Goal: Find specific page/section: Find specific page/section

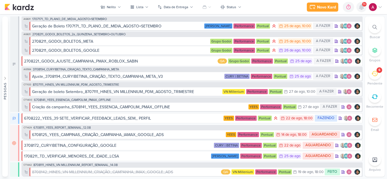
click at [363, 8] on icon at bounding box center [361, 7] width 5 height 5
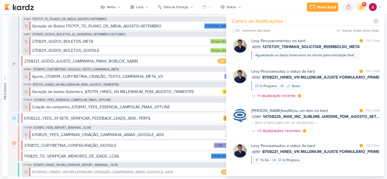
scroll to position [134, 0]
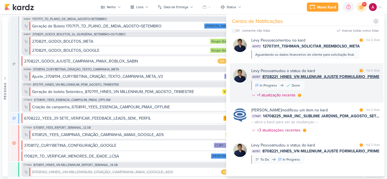
click at [342, 90] on div "Levy Pessoa mudou o status do kard marcar como lida há 2 dias AG197 8708221_HIN…" at bounding box center [315, 84] width 129 height 33
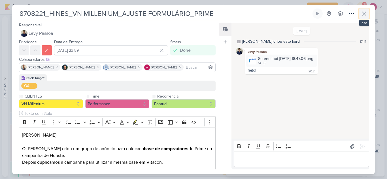
click at [364, 15] on icon at bounding box center [364, 13] width 7 height 7
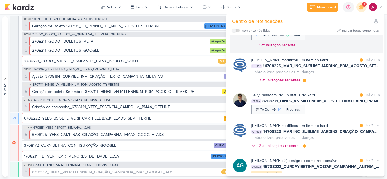
scroll to position [203, 0]
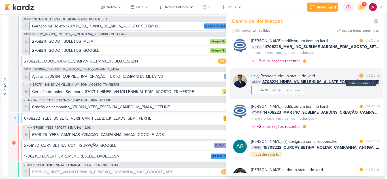
click at [361, 76] on div "marcar como lida" at bounding box center [361, 76] width 6 height 6
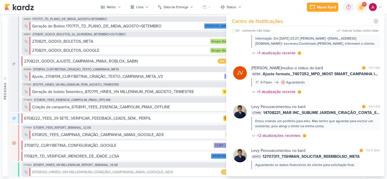
scroll to position [0, 0]
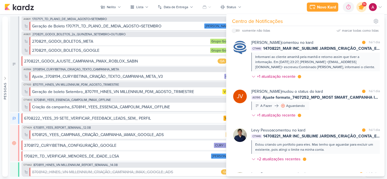
click at [361, 7] on icon at bounding box center [361, 7] width 7 height 7
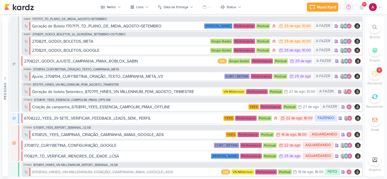
click at [373, 28] on icon at bounding box center [374, 27] width 5 height 5
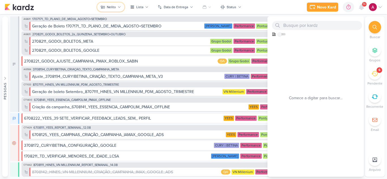
click at [113, 7] on div "Nelito" at bounding box center [111, 7] width 9 height 5
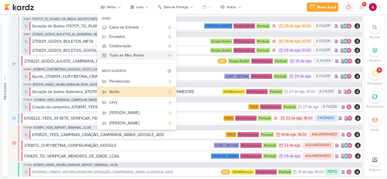
click at [135, 55] on div "Tudo ao Meu Redor" at bounding box center [137, 55] width 56 height 6
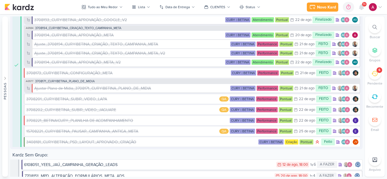
scroll to position [2530, 0]
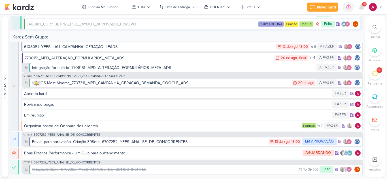
click at [374, 29] on icon at bounding box center [374, 27] width 5 height 5
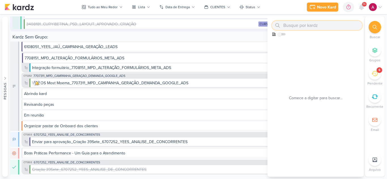
paste input "2500505"
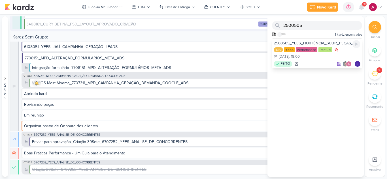
click at [311, 41] on div "2500505_YEES_HORTÊNCIA_SUBIR_PEÇAS_LEAD_ADS" at bounding box center [317, 43] width 87 height 5
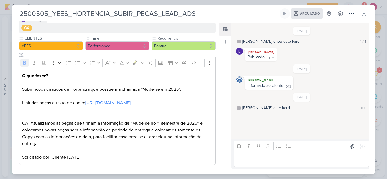
scroll to position [66, 0]
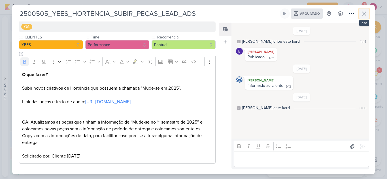
click at [365, 14] on icon at bounding box center [363, 13] width 3 height 3
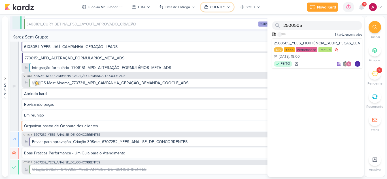
click at [219, 7] on div "CLIENTES" at bounding box center [217, 7] width 15 height 5
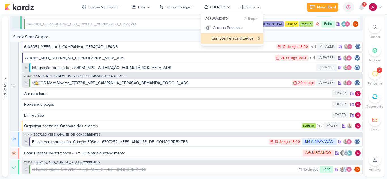
click at [376, 30] on div at bounding box center [374, 27] width 12 height 12
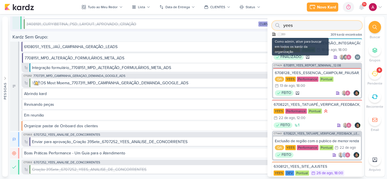
type input "yees"
click at [282, 36] on div "Como admin, ative para buscar em todos os kardz da organização" at bounding box center [279, 34] width 14 height 5
click at [281, 34] on input "checkbox" at bounding box center [280, 34] width 4 height 4
checkbox input "true"
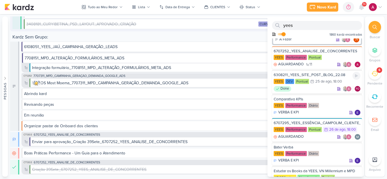
scroll to position [450, 0]
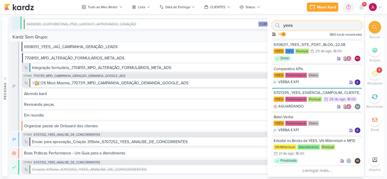
drag, startPoint x: 305, startPoint y: 27, endPoint x: 275, endPoint y: 33, distance: 30.6
click at [275, 33] on div "yees Como admin, ative para buscar em todos os kardz da organização 1860 kardz …" at bounding box center [315, 27] width 96 height 22
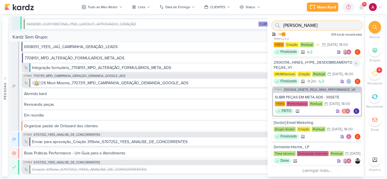
scroll to position [468, 0]
type input "carlos"
click at [332, 60] on div "2500356_HINES_HYPE_DESDOBREAMENTO DE PEÇAS_V1" at bounding box center [317, 65] width 87 height 10
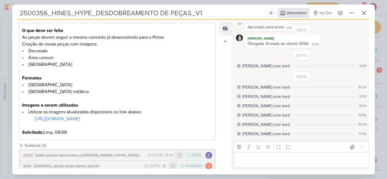
scroll to position [110, 0]
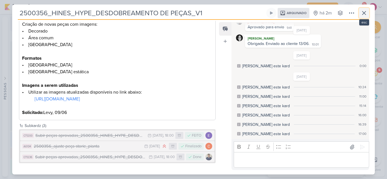
click at [365, 14] on icon at bounding box center [363, 12] width 3 height 3
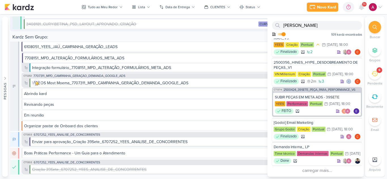
click at [376, 8] on img at bounding box center [373, 7] width 8 height 8
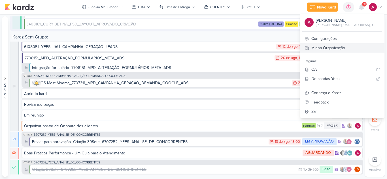
click at [344, 48] on link "Minha Organização" at bounding box center [342, 47] width 84 height 9
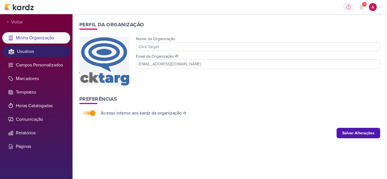
click at [28, 53] on li "Usuários" at bounding box center [36, 51] width 68 height 11
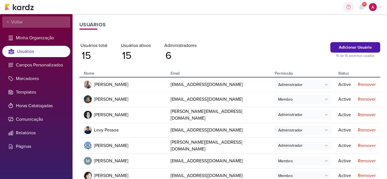
click at [13, 21] on span "Voltar" at bounding box center [16, 22] width 14 height 7
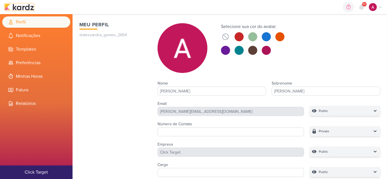
click at [25, 5] on img at bounding box center [19, 7] width 29 height 7
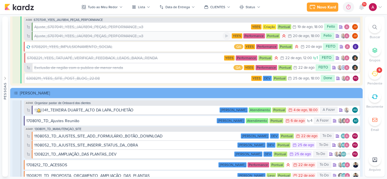
scroll to position [357, 0]
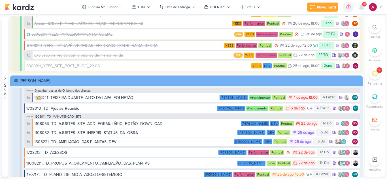
click at [379, 28] on div at bounding box center [374, 27] width 12 height 12
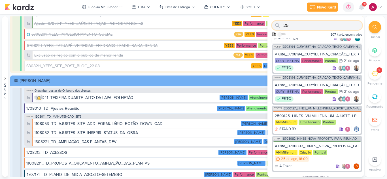
scroll to position [577, 0]
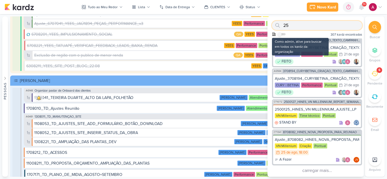
type input "25"
click at [280, 34] on input "checkbox" at bounding box center [280, 34] width 4 height 4
checkbox input "true"
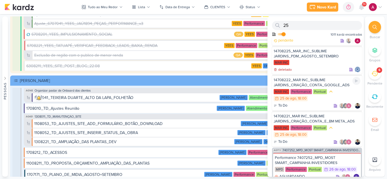
scroll to position [214, 0]
click at [300, 25] on input "25" at bounding box center [317, 25] width 90 height 9
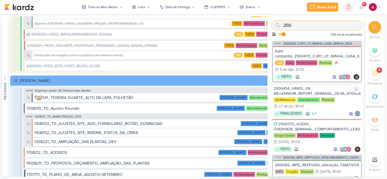
scroll to position [474, 0]
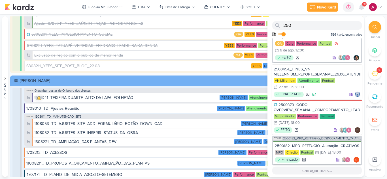
click at [310, 169] on button "carregar mais..." at bounding box center [317, 171] width 90 height 8
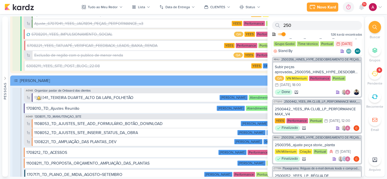
scroll to position [1138, 0]
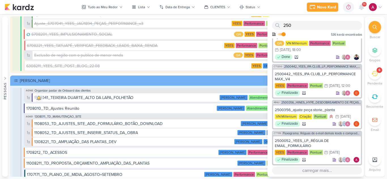
click at [313, 171] on button "carregar mais..." at bounding box center [317, 171] width 90 height 8
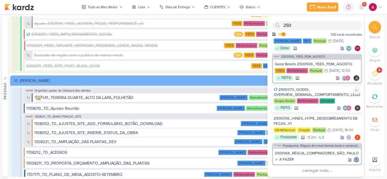
scroll to position [1829, 0]
click at [314, 119] on div "2500356_HINES_HYPE_DESDOBREAMENTO DE PEÇAS_V1" at bounding box center [317, 121] width 87 height 10
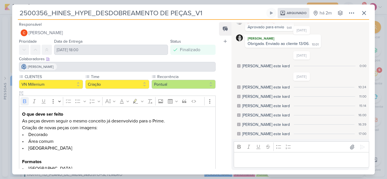
scroll to position [110, 0]
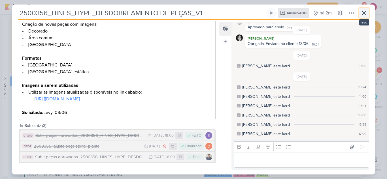
click at [364, 11] on icon at bounding box center [364, 13] width 7 height 7
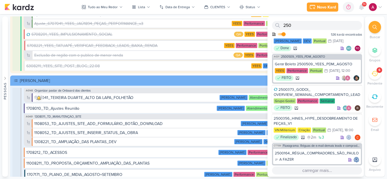
click at [314, 170] on button "carregar mais..." at bounding box center [317, 171] width 90 height 8
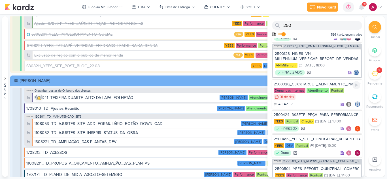
scroll to position [2391, 0]
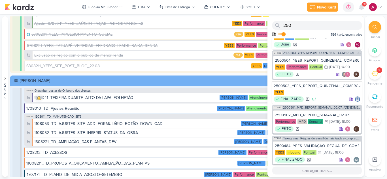
click at [308, 171] on button "carregar mais..." at bounding box center [317, 171] width 90 height 8
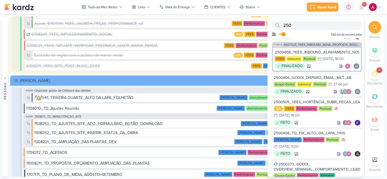
scroll to position [2952, 0]
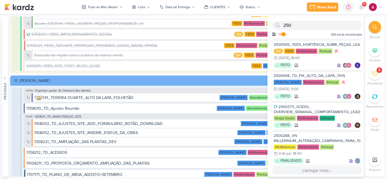
click at [311, 172] on button "carregar mais..." at bounding box center [317, 171] width 90 height 8
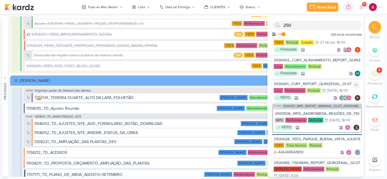
scroll to position [2506, 0]
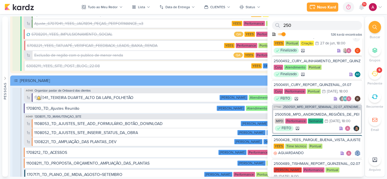
click at [326, 39] on div "2500424_39SETE_PEÇA_PARA_PERFORMANCE_V5" at bounding box center [317, 36] width 87 height 5
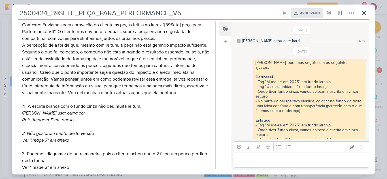
scroll to position [92, 0]
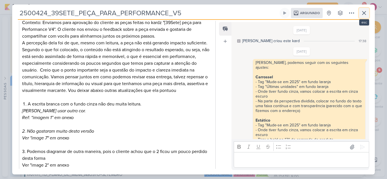
click at [362, 17] on button at bounding box center [364, 13] width 10 height 10
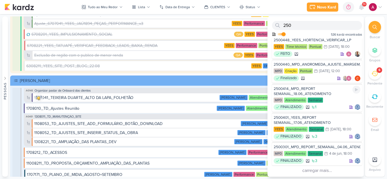
scroll to position [3514, 0]
click at [314, 172] on button "carregar mais..." at bounding box center [317, 171] width 90 height 8
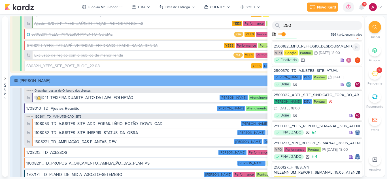
scroll to position [3807, 0]
click at [325, 33] on div "Finalizado" at bounding box center [317, 30] width 87 height 6
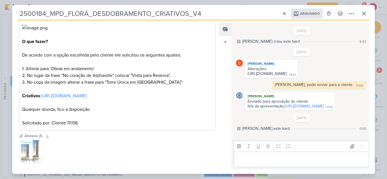
scroll to position [0, 0]
click at [367, 13] on icon at bounding box center [364, 13] width 7 height 7
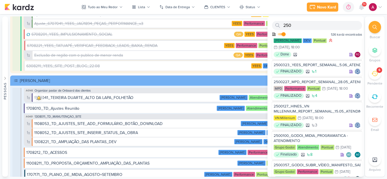
scroll to position [3868, 0]
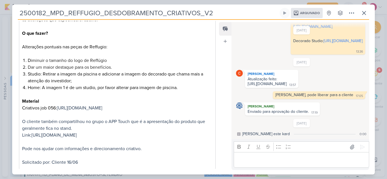
scroll to position [115, 0]
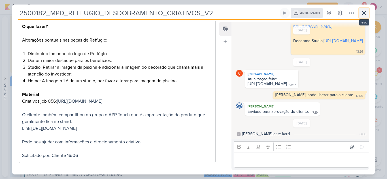
click at [364, 13] on icon at bounding box center [363, 12] width 3 height 3
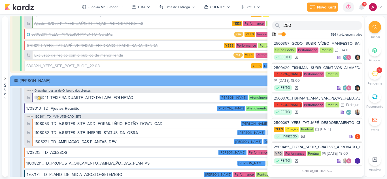
scroll to position [4046, 0]
click at [328, 135] on div "Finalizado" at bounding box center [317, 137] width 87 height 6
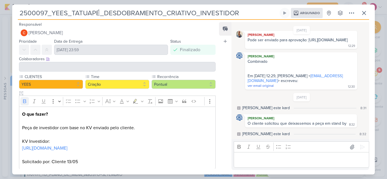
scroll to position [6, 0]
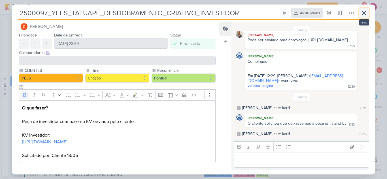
click at [365, 14] on icon at bounding box center [363, 12] width 3 height 3
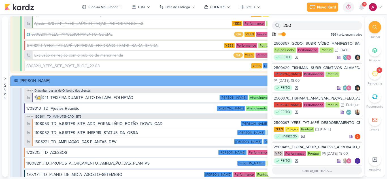
click at [316, 173] on button "carregar mais..." at bounding box center [317, 171] width 90 height 8
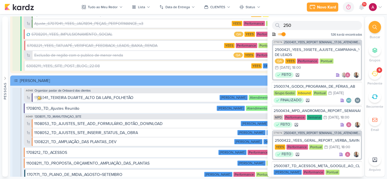
scroll to position [4413, 0]
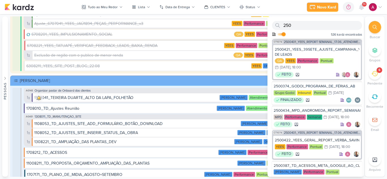
click at [318, 30] on div "Finalizado" at bounding box center [317, 28] width 87 height 6
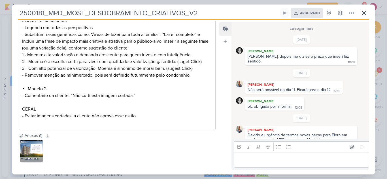
scroll to position [270, 0]
click at [366, 14] on icon at bounding box center [363, 12] width 3 height 3
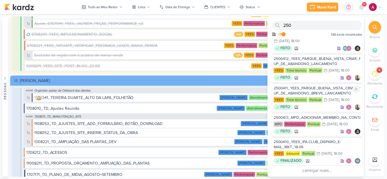
scroll to position [4626, 0]
click at [312, 171] on button "carregar mais..." at bounding box center [317, 171] width 90 height 8
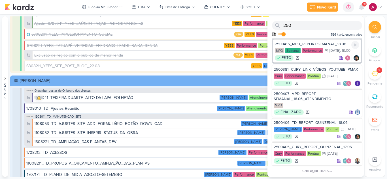
scroll to position [5196, 0]
click at [314, 171] on button "carregar mais..." at bounding box center [317, 171] width 90 height 8
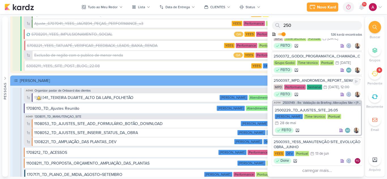
scroll to position [5726, 0]
click at [310, 169] on button "carregar mais..." at bounding box center [317, 171] width 90 height 8
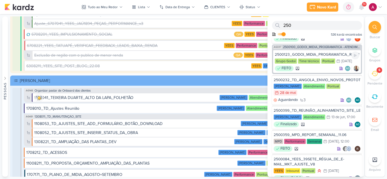
scroll to position [5864, 0]
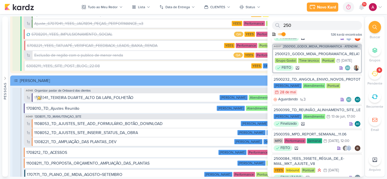
click at [317, 22] on div "Finalizado" at bounding box center [317, 20] width 87 height 6
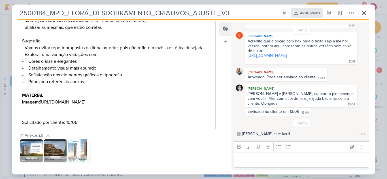
scroll to position [182, 0]
click at [367, 18] on button at bounding box center [364, 13] width 10 height 10
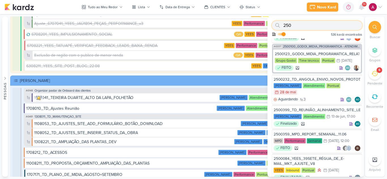
drag, startPoint x: 317, startPoint y: 24, endPoint x: 271, endPoint y: 41, distance: 48.9
click at [271, 41] on div "250 Como admin, ative para buscar em todos os kardz da organização 536 kardz en…" at bounding box center [315, 96] width 96 height 161
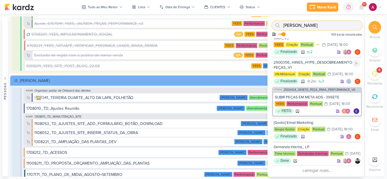
scroll to position [468, 0]
type input "carlos"
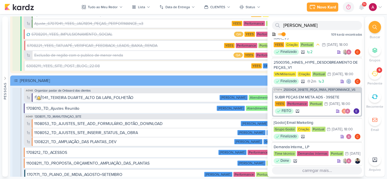
click at [321, 173] on button "carregar mais..." at bounding box center [317, 171] width 90 height 8
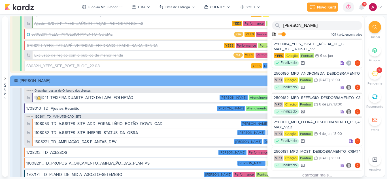
scroll to position [975, 0]
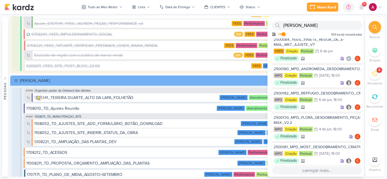
click at [321, 172] on button "carregar mais..." at bounding box center [317, 171] width 90 height 8
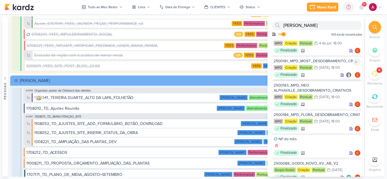
scroll to position [1055, 0]
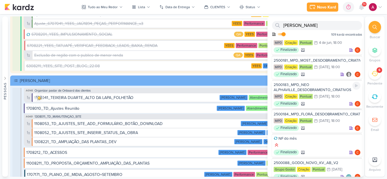
click at [323, 107] on div "Finalizado" at bounding box center [317, 104] width 87 height 6
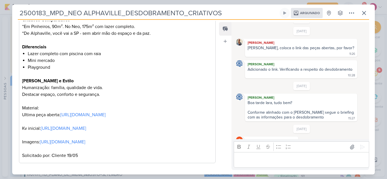
scroll to position [0, 0]
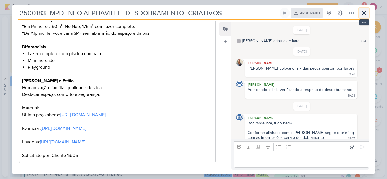
click at [365, 12] on icon at bounding box center [363, 12] width 3 height 3
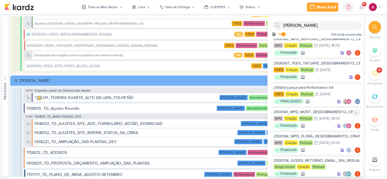
scroll to position [768, 0]
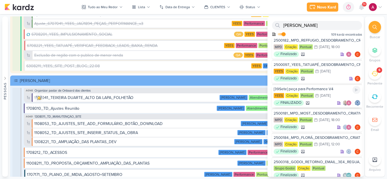
click at [327, 92] on div "[39Sete] peça para Performance V4" at bounding box center [317, 89] width 87 height 5
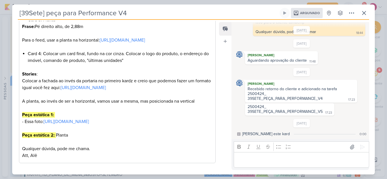
scroll to position [322, 0]
click at [364, 11] on icon at bounding box center [364, 13] width 7 height 7
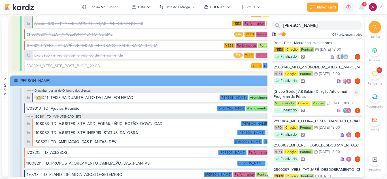
scroll to position [662, 0]
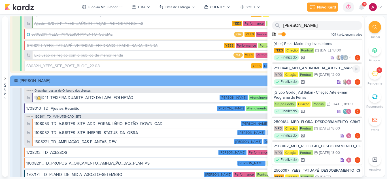
click at [326, 87] on div "2500440_MPD_ANDROMEDA_AJUSTE_MARGEM_CRIATIVO MPD Criação Pontual 25/6 25 de jun…" at bounding box center [317, 74] width 90 height 23
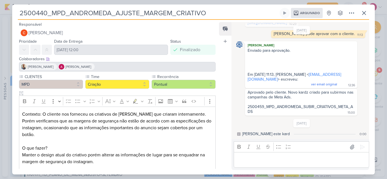
scroll to position [40, 0]
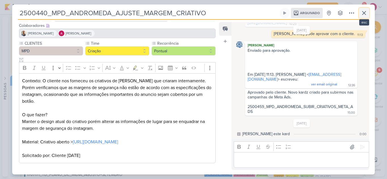
click at [363, 12] on icon at bounding box center [363, 12] width 3 height 3
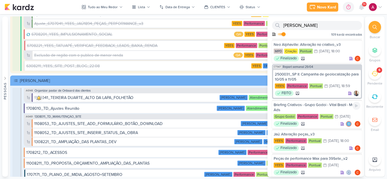
scroll to position [1524, 0]
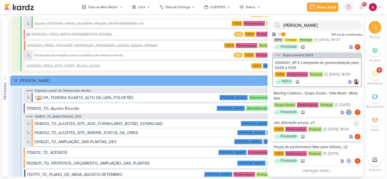
click at [318, 121] on div "Jaú: Alteração peças_v3" at bounding box center [317, 122] width 87 height 5
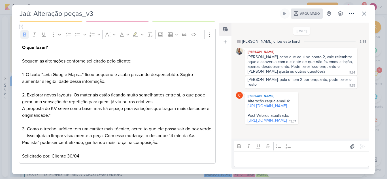
scroll to position [67, 0]
click at [365, 14] on icon at bounding box center [363, 13] width 3 height 3
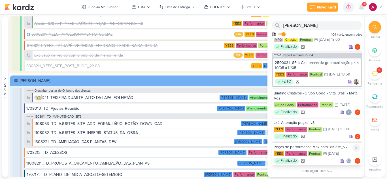
click at [320, 146] on div "Peças de performance Max para 39Sete_v2" at bounding box center [317, 147] width 87 height 5
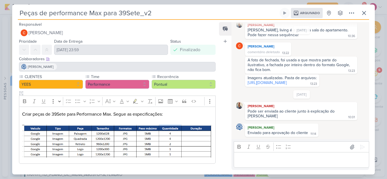
scroll to position [0, 0]
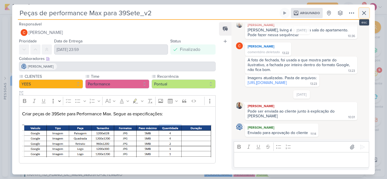
click at [361, 15] on icon at bounding box center [364, 13] width 7 height 7
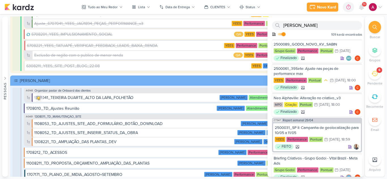
scroll to position [1446, 0]
click at [328, 101] on div "Neo Alphaville: Alteração no criativo_v3" at bounding box center [317, 98] width 87 height 5
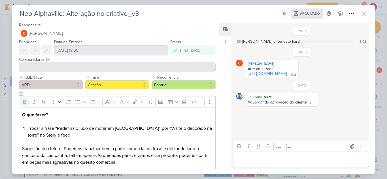
scroll to position [53, 0]
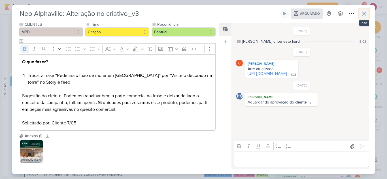
click at [363, 14] on icon at bounding box center [364, 13] width 7 height 7
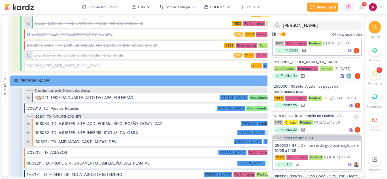
scroll to position [1428, 0]
click at [329, 95] on div "2500061_39Sete: Ajuste nas peças de performance max" at bounding box center [317, 89] width 87 height 10
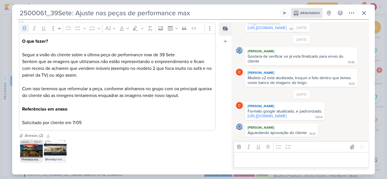
scroll to position [0, 0]
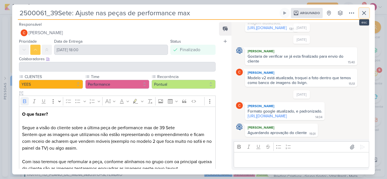
click at [363, 13] on icon at bounding box center [364, 13] width 7 height 7
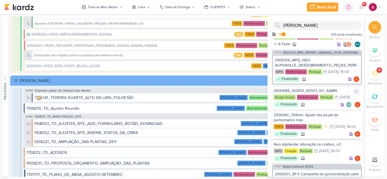
scroll to position [1399, 0]
click at [324, 94] on div "2500089_GODOI_NOVO_KV_SABIN" at bounding box center [317, 91] width 87 height 5
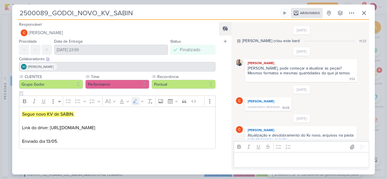
scroll to position [93, 0]
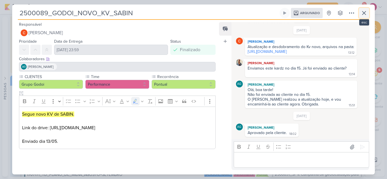
click at [365, 12] on icon at bounding box center [363, 12] width 3 height 3
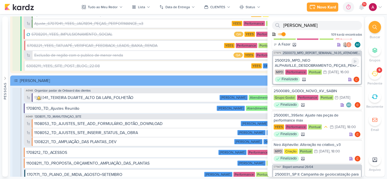
click at [323, 68] on div "2500129_MPD_NEO ALPHAVILLE_DESDOBRAMENTO_PEÇAS_PERFORMANCE MAX" at bounding box center [317, 63] width 84 height 10
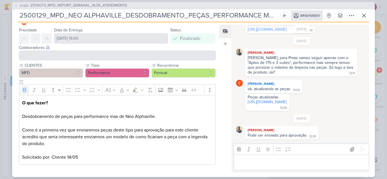
scroll to position [18, 0]
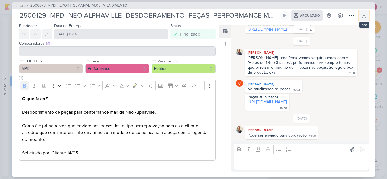
click at [365, 18] on icon at bounding box center [364, 15] width 7 height 7
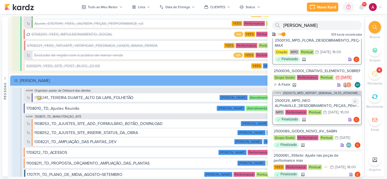
scroll to position [1358, 0]
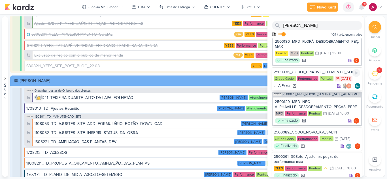
click at [320, 75] on div "2500036_GODOI_CRIATIVO_ELEMENTO_SOBREPOSTO" at bounding box center [317, 72] width 87 height 5
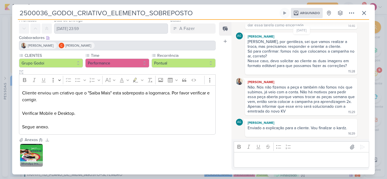
scroll to position [26, 0]
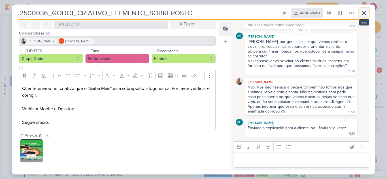
click at [367, 16] on button at bounding box center [364, 13] width 10 height 10
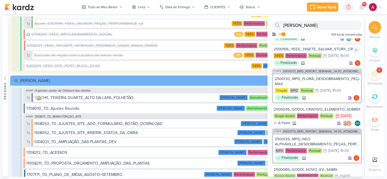
scroll to position [1320, 0]
click at [328, 87] on div "2500130_MPD_FLORÀ_DESDOBRAMENTO_PEÇAS_PERFORMANCE MAX" at bounding box center [317, 82] width 84 height 10
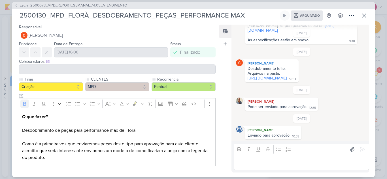
scroll to position [18, 0]
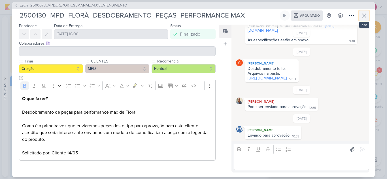
click at [364, 14] on icon at bounding box center [364, 15] width 7 height 7
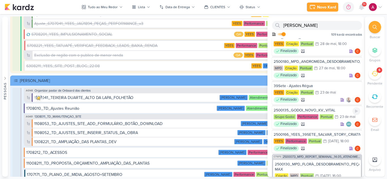
scroll to position [1235, 0]
click at [328, 79] on div "Finalizado" at bounding box center [317, 76] width 87 height 6
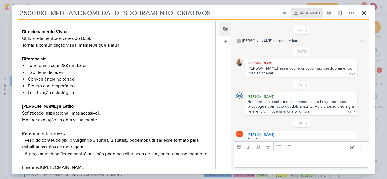
scroll to position [223, 0]
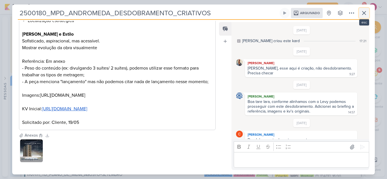
click at [363, 14] on icon at bounding box center [364, 13] width 7 height 7
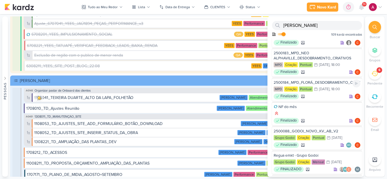
scroll to position [1087, 0]
click at [319, 86] on div "2500184_MPD_FLORÁ_DESDOBRAMENTO_CRIATIVOS" at bounding box center [317, 82] width 87 height 5
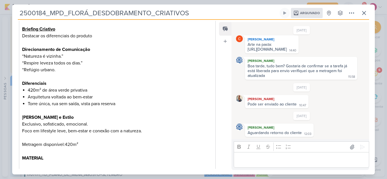
scroll to position [156, 0]
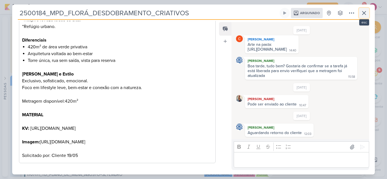
click at [364, 14] on icon at bounding box center [364, 13] width 7 height 7
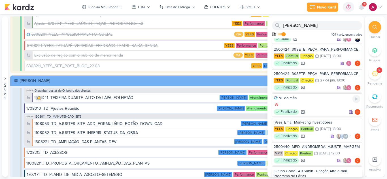
scroll to position [583, 0]
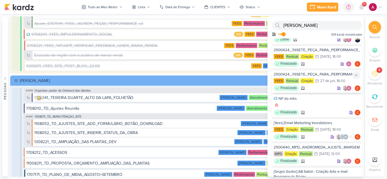
click at [324, 91] on div "Finalizado" at bounding box center [317, 89] width 87 height 6
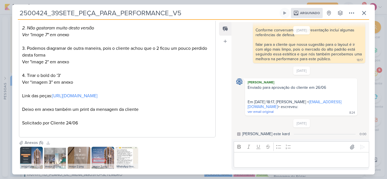
scroll to position [195, 0]
click at [364, 14] on icon at bounding box center [364, 13] width 7 height 7
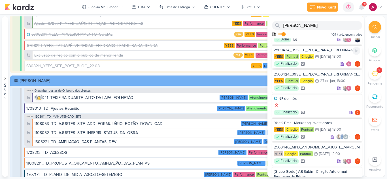
click at [322, 67] on div "Finalizado" at bounding box center [317, 64] width 87 height 6
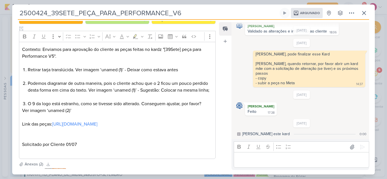
scroll to position [65, 0]
click at [362, 12] on icon at bounding box center [364, 13] width 7 height 7
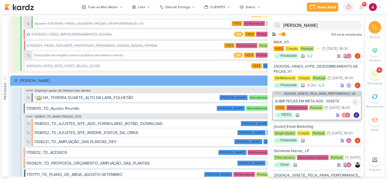
scroll to position [457, 0]
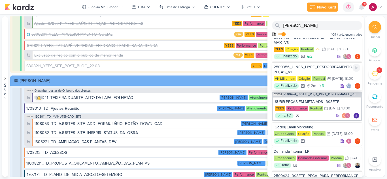
click at [309, 68] on div "2500356_HINES_HYPE_DESDOBREAMENTO DE PEÇAS_V1" at bounding box center [317, 70] width 87 height 10
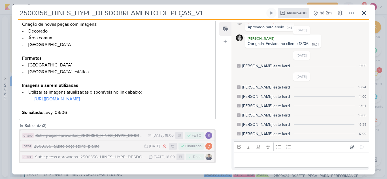
scroll to position [110, 0]
click at [366, 14] on icon at bounding box center [364, 13] width 7 height 7
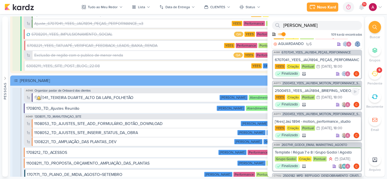
scroll to position [0, 0]
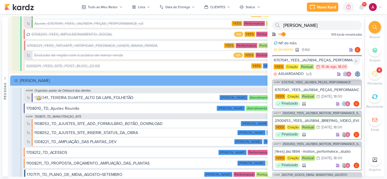
click at [322, 76] on div "AGUARDANDO 6" at bounding box center [317, 74] width 87 height 6
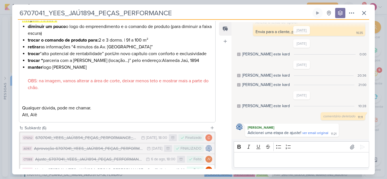
scroll to position [247, 0]
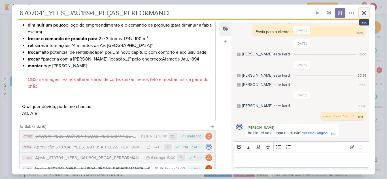
click at [365, 10] on icon at bounding box center [364, 13] width 7 height 7
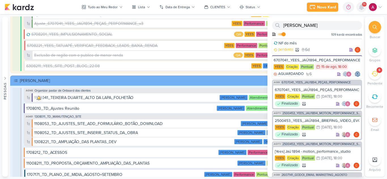
click at [360, 8] on icon at bounding box center [361, 7] width 5 height 5
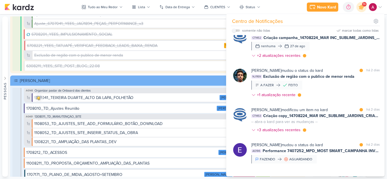
scroll to position [381, 0]
click at [63, 81] on div "Teixeira Duarte" at bounding box center [190, 81] width 341 height 6
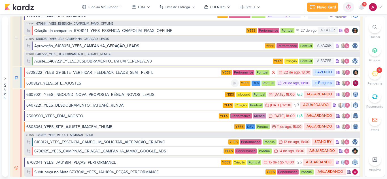
scroll to position [19, 0]
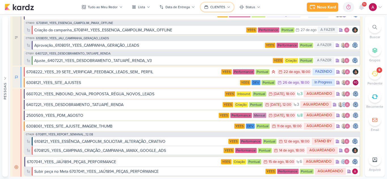
click at [219, 6] on div "CLIENTES" at bounding box center [217, 7] width 15 height 5
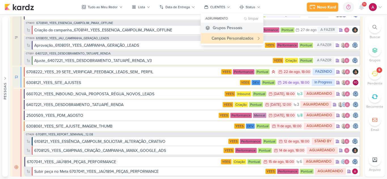
click at [226, 27] on div "Grupos Pessoais" at bounding box center [228, 28] width 30 height 6
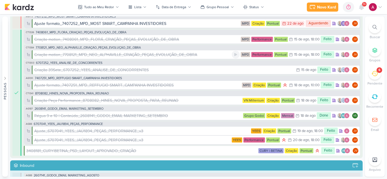
scroll to position [135, 0]
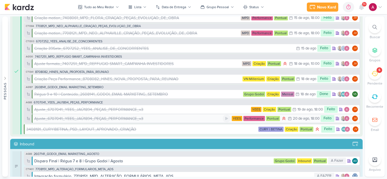
click at [150, 118] on div "Ajuste_6707041_YEES_JAÚ1894_PEÇAS_PERFORMANCE_v3" at bounding box center [128, 119] width 188 height 6
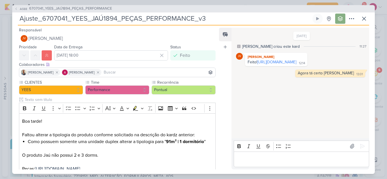
scroll to position [45, 0]
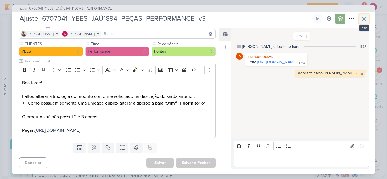
click at [365, 18] on icon at bounding box center [363, 18] width 3 height 3
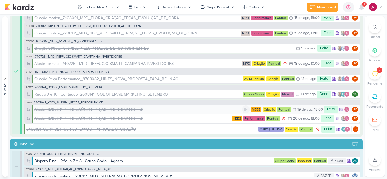
click at [127, 111] on div "Ajuste_6707041_YEES_JAÚ1894_PEÇAS_PERFORMANCE_v3" at bounding box center [88, 110] width 109 height 6
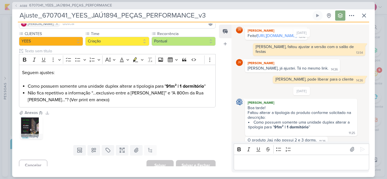
scroll to position [46, 0]
click at [363, 17] on icon at bounding box center [364, 15] width 7 height 7
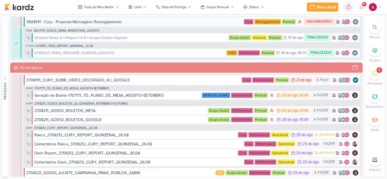
scroll to position [339, 0]
